Goal: Information Seeking & Learning: Learn about a topic

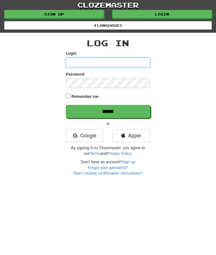
type input "********"
click at [119, 108] on input "******" at bounding box center [108, 111] width 84 height 13
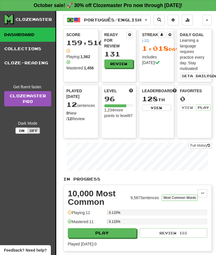
click at [207, 21] on button "button" at bounding box center [207, 20] width 10 height 11
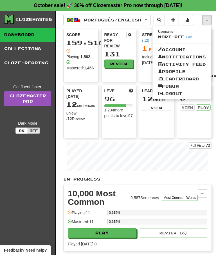
click at [154, 131] on div at bounding box center [108, 127] width 216 height 255
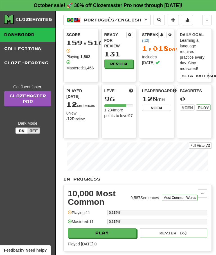
click at [151, 21] on button "Português / English" at bounding box center [107, 20] width 88 height 11
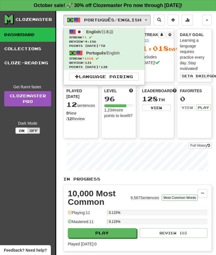
click at [127, 40] on span "Review: 4,156" at bounding box center [104, 41] width 70 height 4
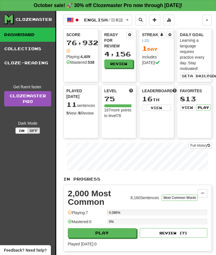
click at [202, 146] on button "Full History" at bounding box center [200, 145] width 23 height 6
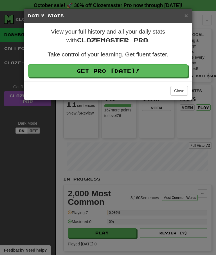
click at [182, 90] on button "Close" at bounding box center [179, 91] width 17 height 10
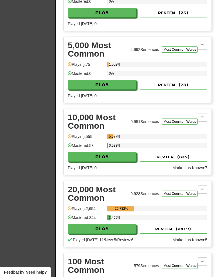
click at [207, 190] on button at bounding box center [203, 190] width 10 height 8
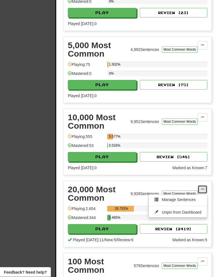
scroll to position [292, 0]
click at [181, 201] on span "Manage Sentences" at bounding box center [179, 199] width 34 height 5
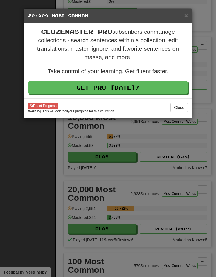
click at [182, 106] on button "Close" at bounding box center [179, 108] width 17 height 10
